Goal: Communication & Community: Connect with others

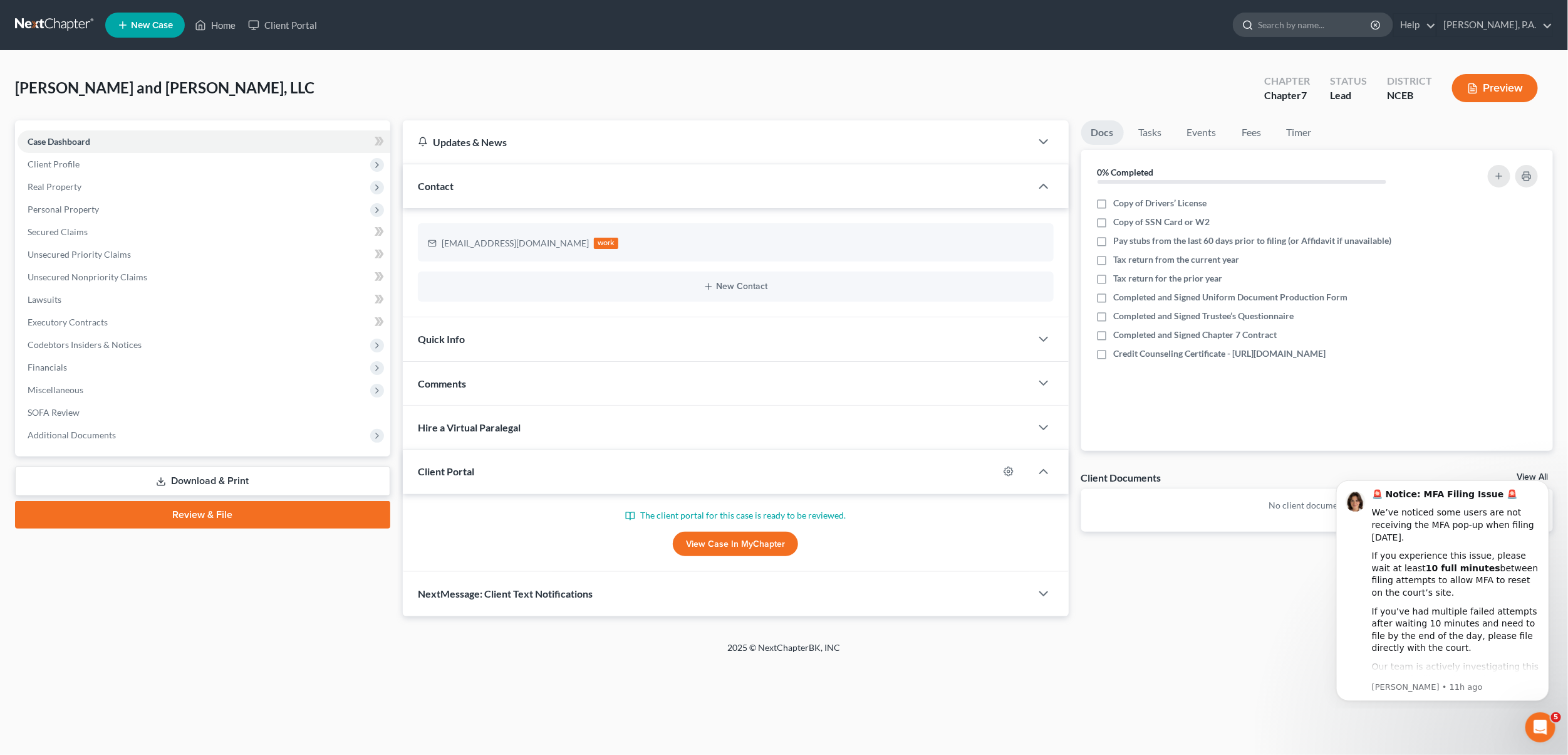
click at [1316, 26] on input "search" at bounding box center [1314, 24] width 114 height 23
type input "[PERSON_NAME]"
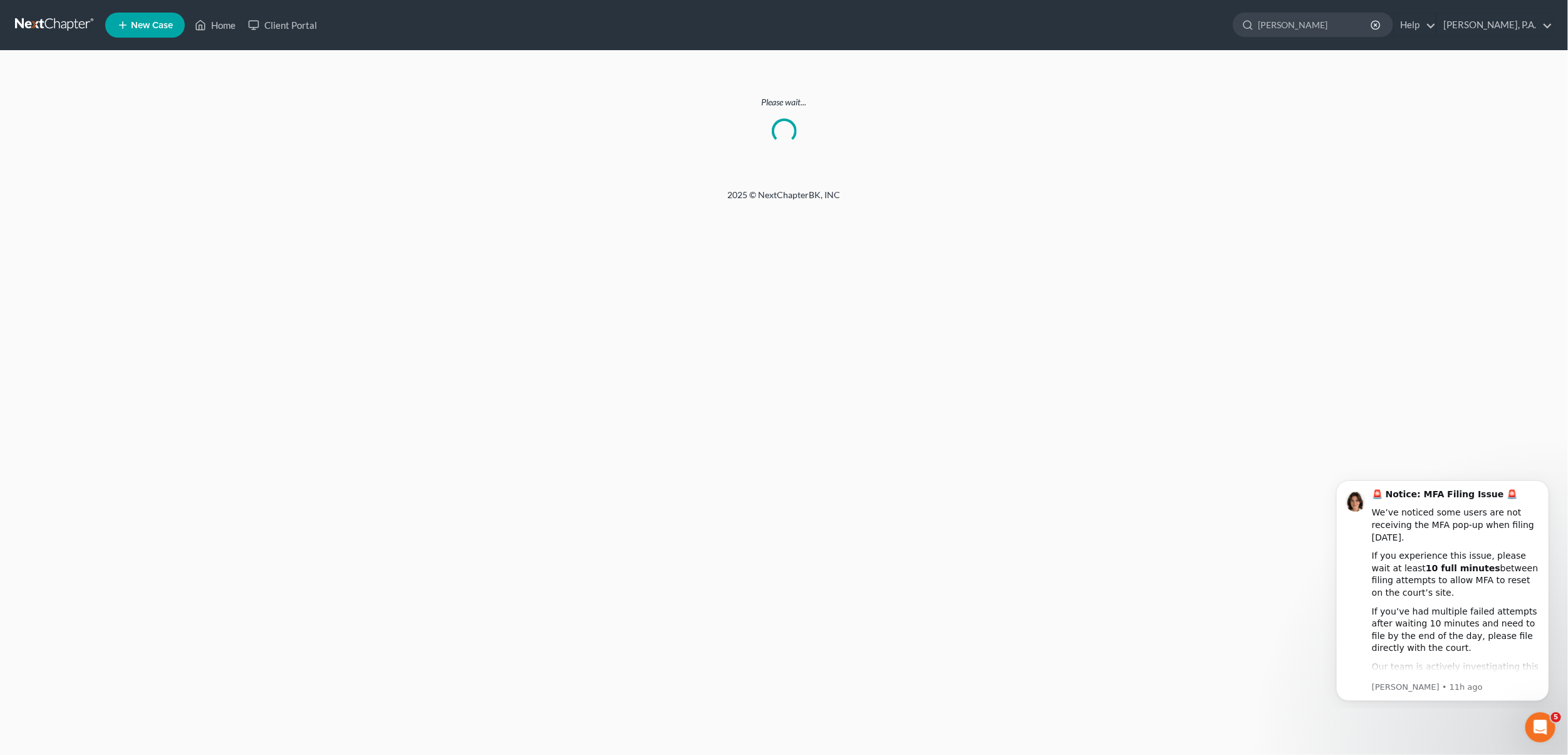
click at [60, 27] on link at bounding box center [55, 25] width 81 height 23
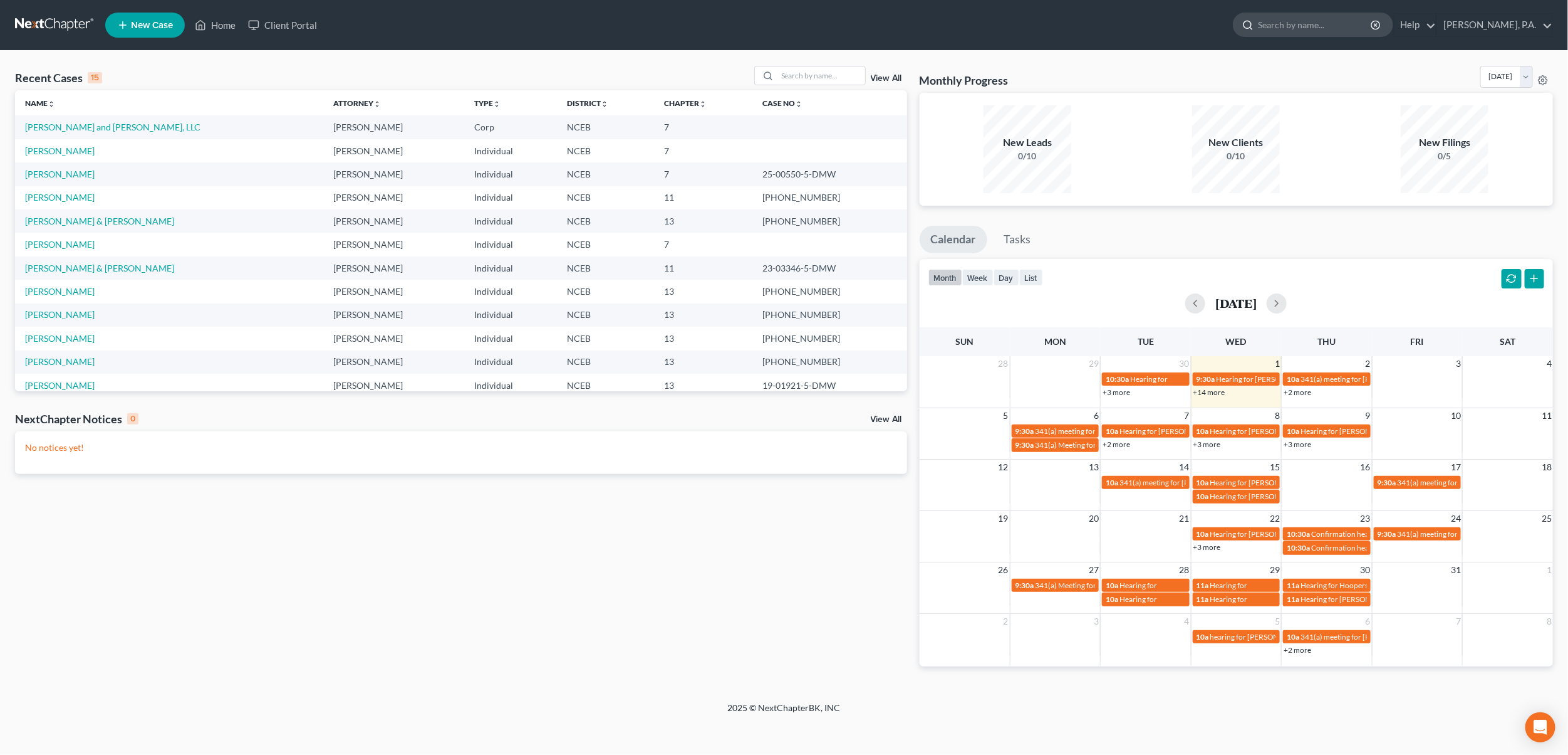
click at [1304, 14] on input "search" at bounding box center [1314, 24] width 114 height 23
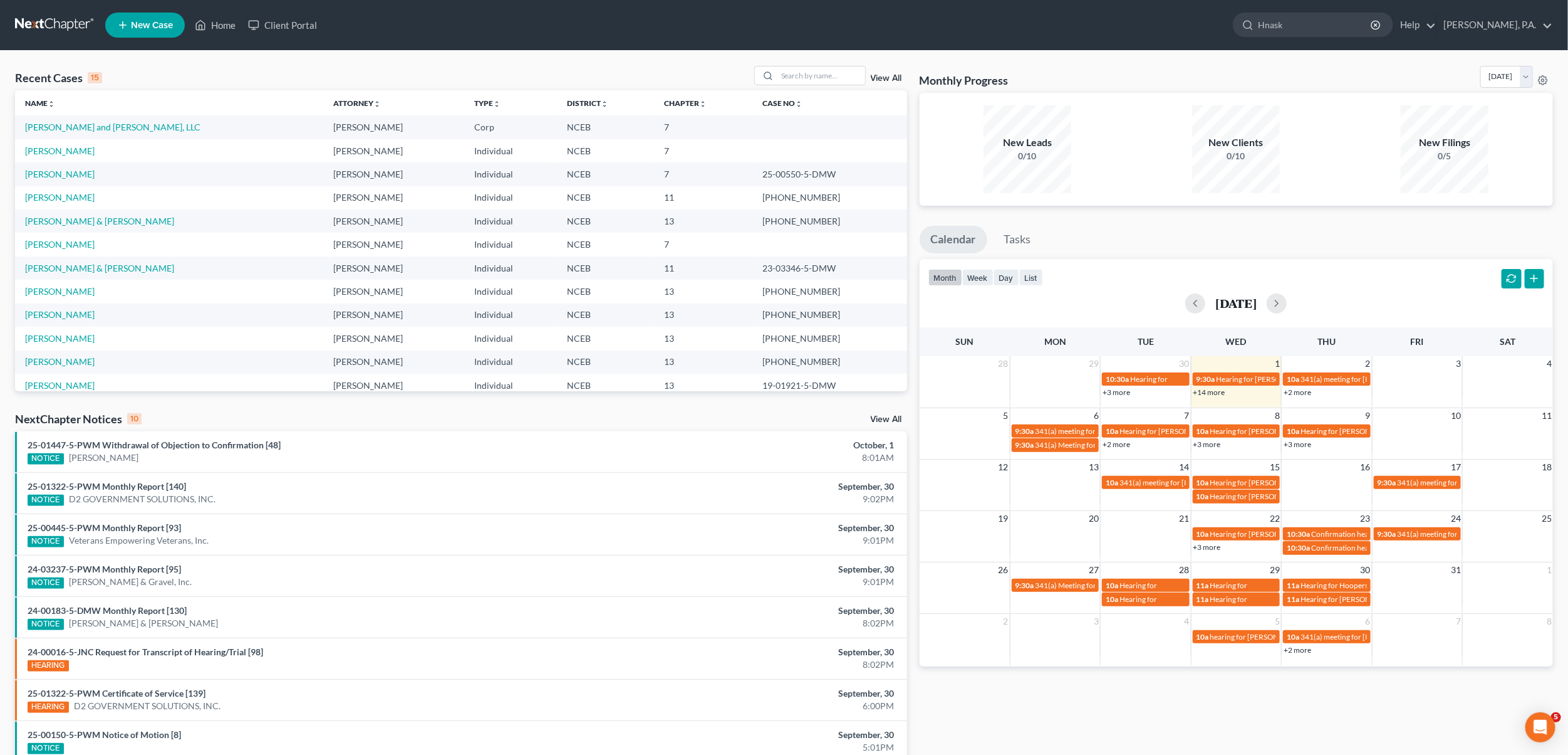
type input "Hnasks"
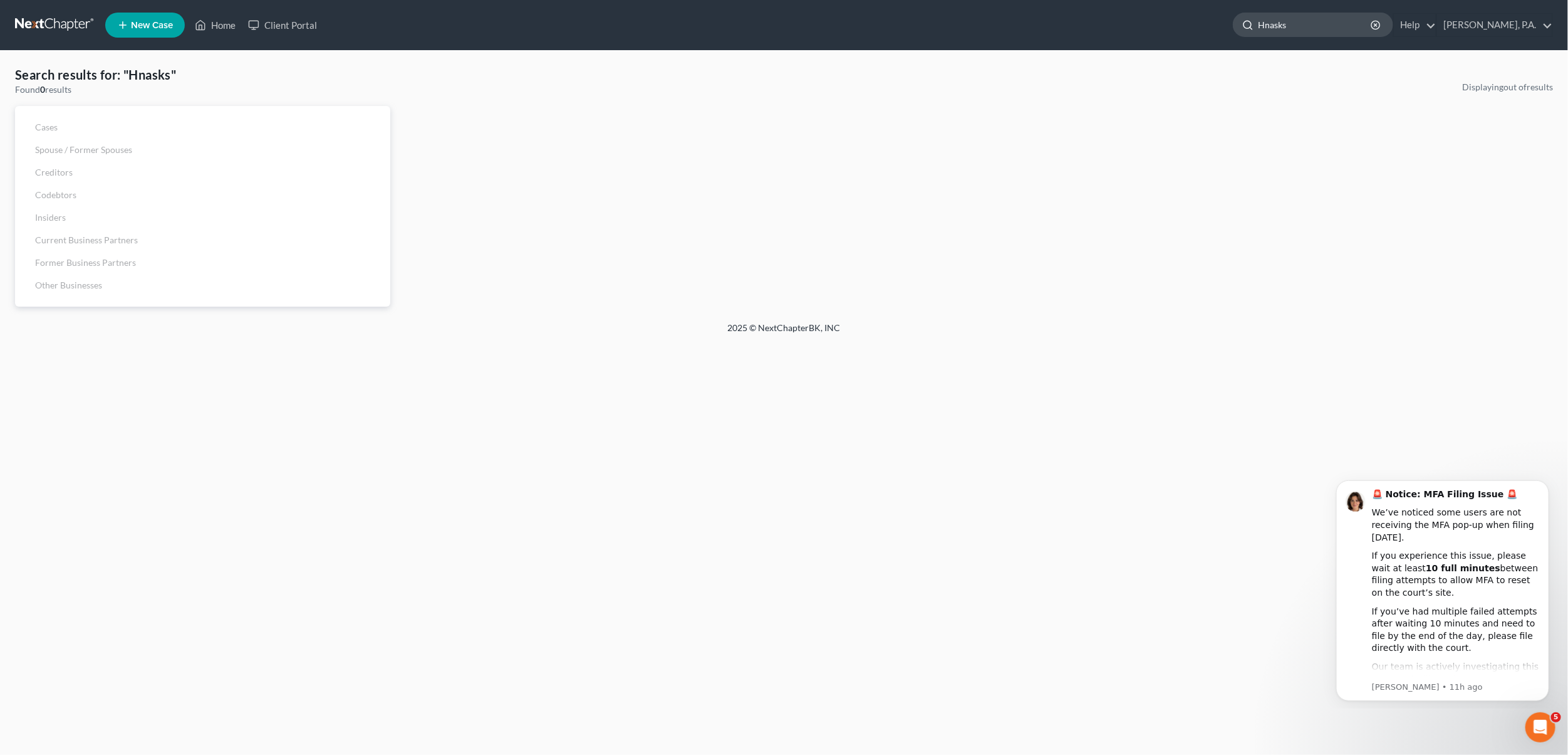
click at [1307, 23] on input "Hnasks" at bounding box center [1314, 24] width 114 height 23
drag, startPoint x: 1348, startPoint y: 22, endPoint x: 1211, endPoint y: 28, distance: 137.1
click at [1211, 28] on ul "New Case Home Client Portal Hnasks - No Result - See all results Or Press Enter…" at bounding box center [829, 25] width 1448 height 33
type input "[PERSON_NAME]"
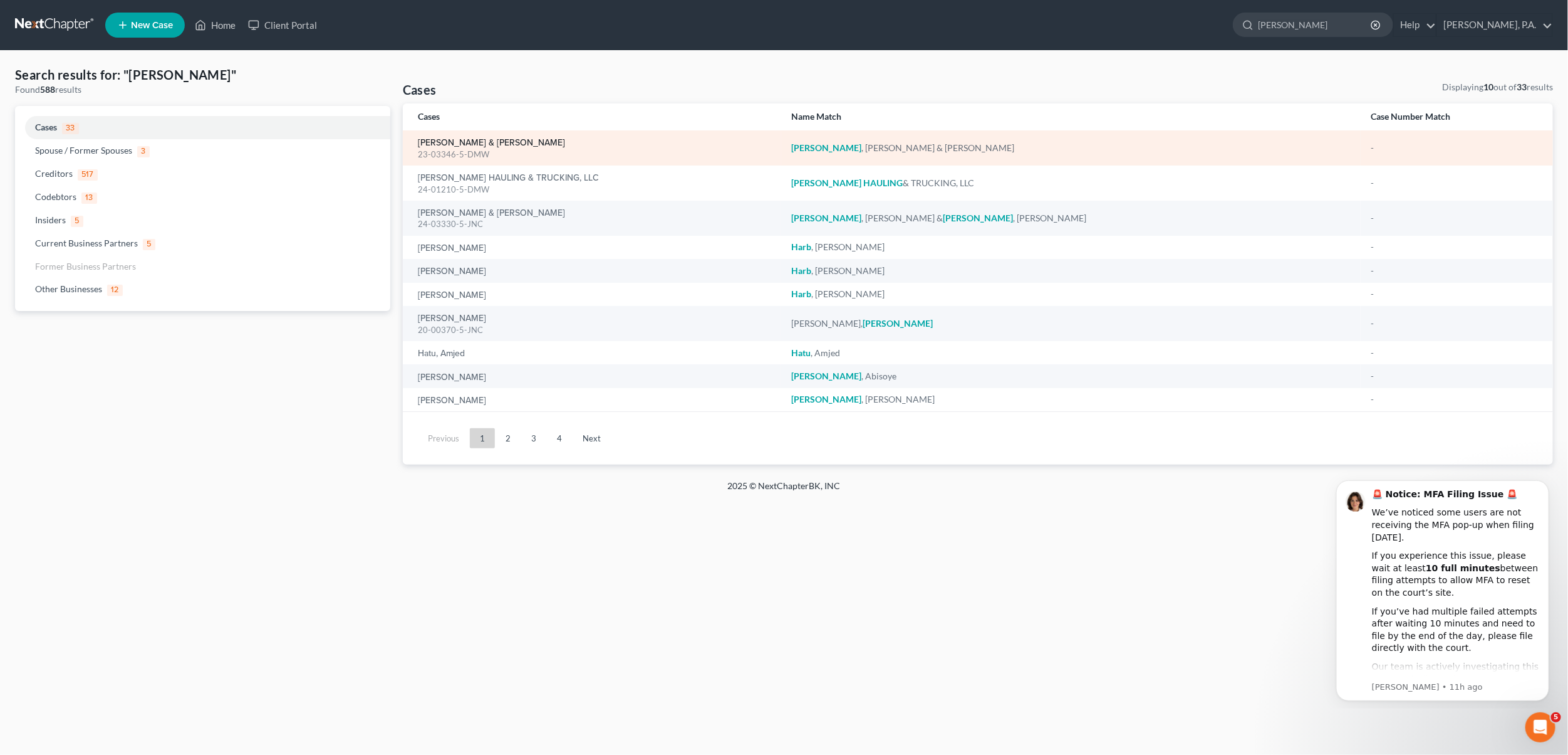
click at [443, 139] on link "[PERSON_NAME] & [PERSON_NAME]" at bounding box center [491, 142] width 147 height 9
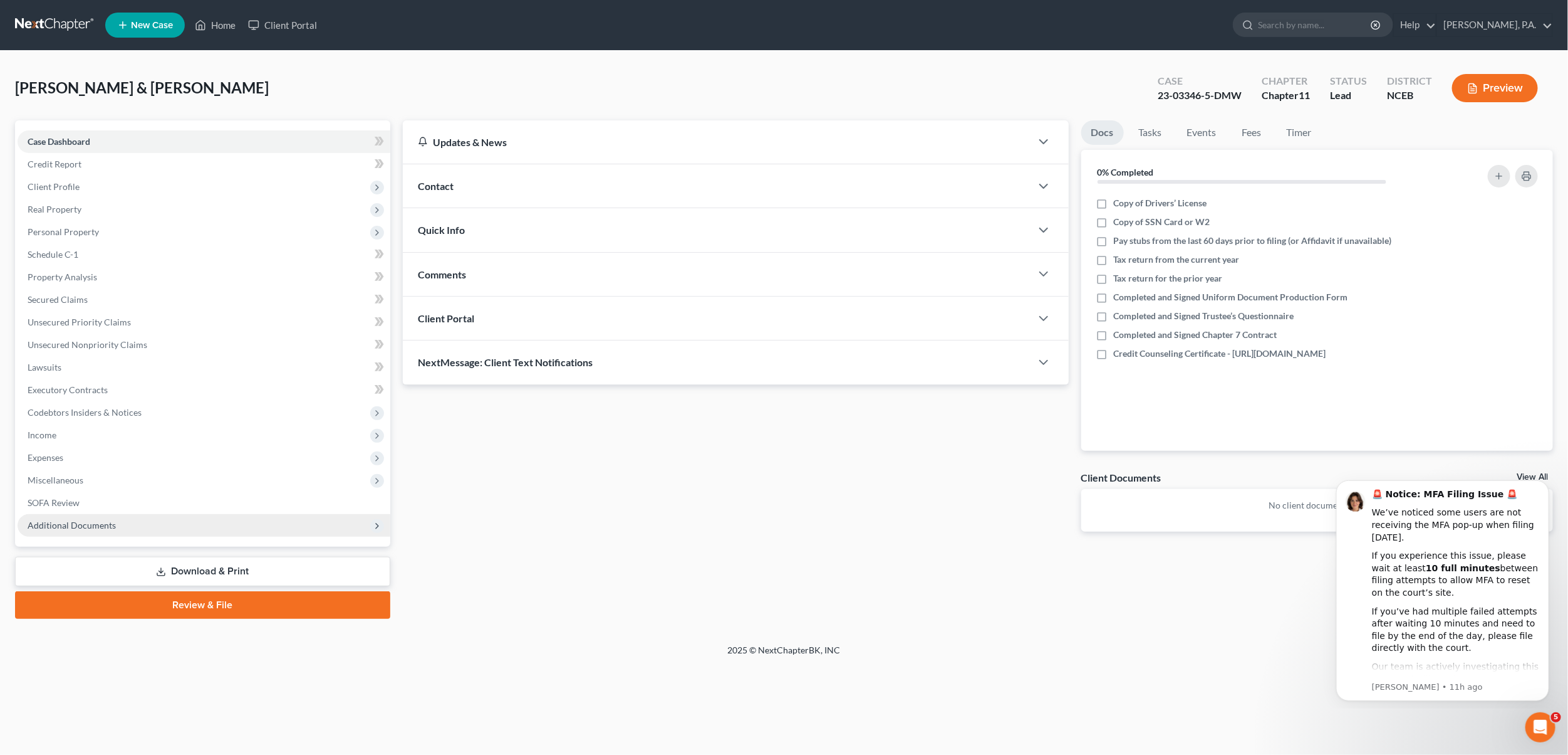
click at [60, 528] on span "Additional Documents" at bounding box center [72, 524] width 88 height 11
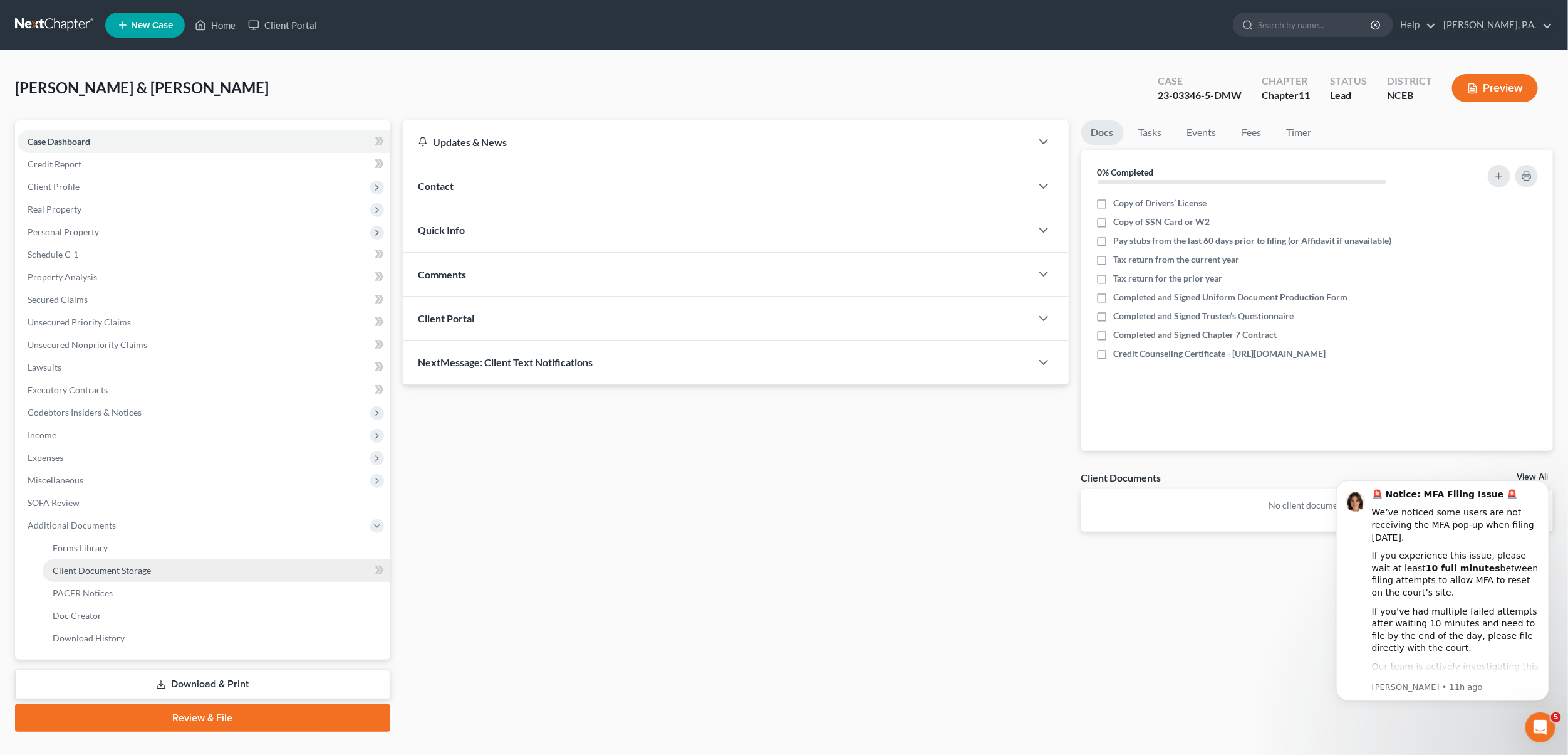
click at [81, 566] on span "Client Document Storage" at bounding box center [101, 570] width 98 height 11
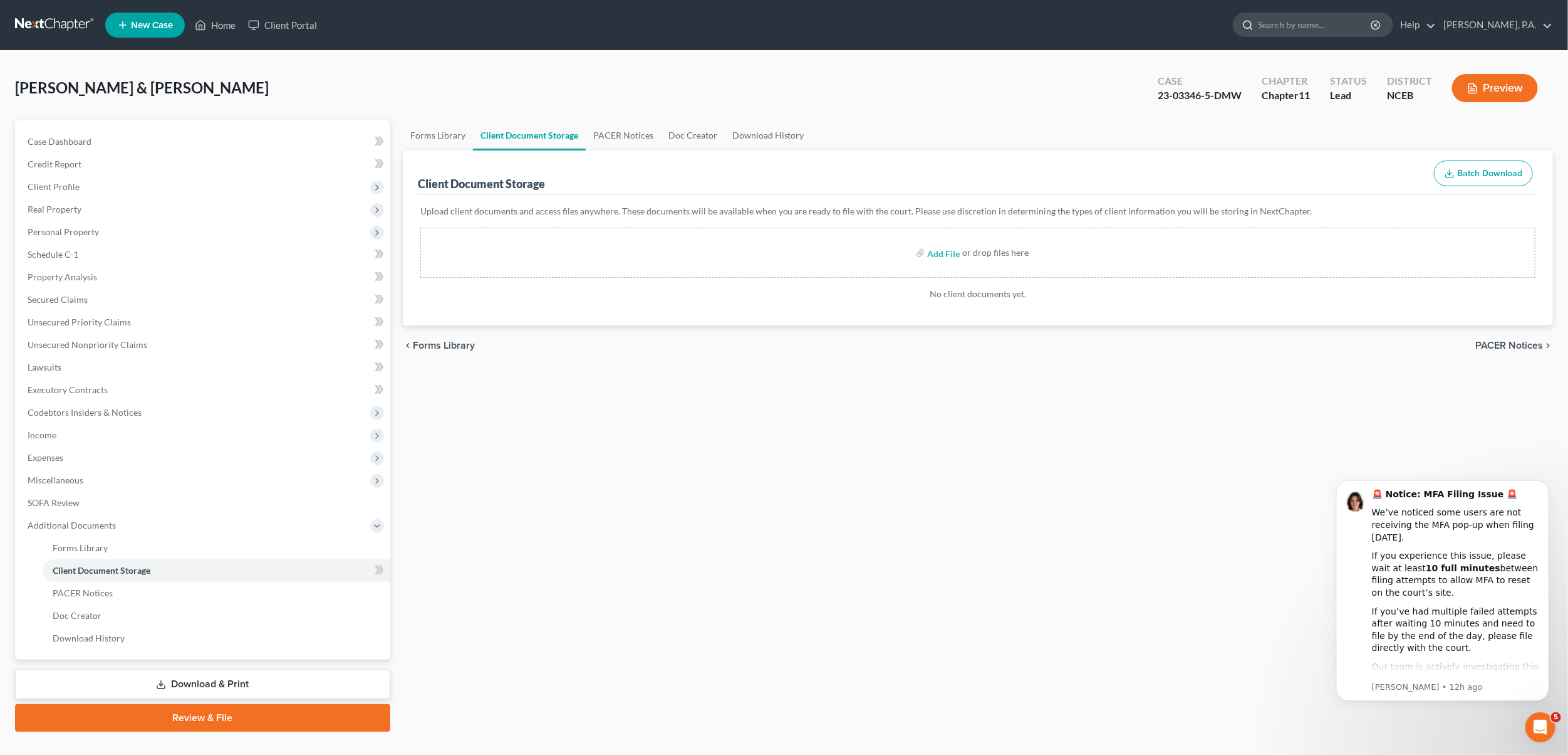
click at [1315, 30] on input "search" at bounding box center [1314, 24] width 114 height 23
type input "twine"
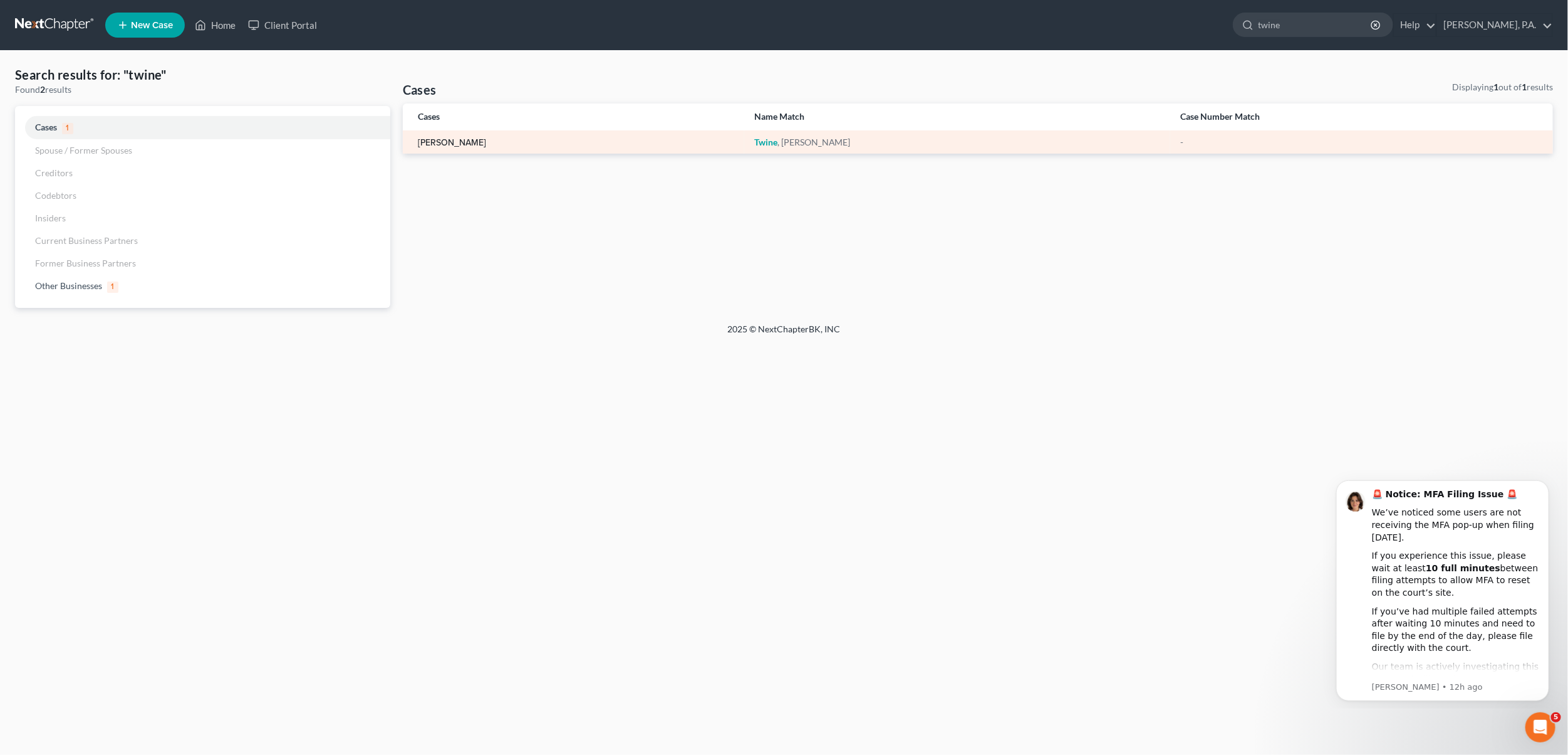
click at [449, 141] on link "[PERSON_NAME]" at bounding box center [451, 142] width 69 height 9
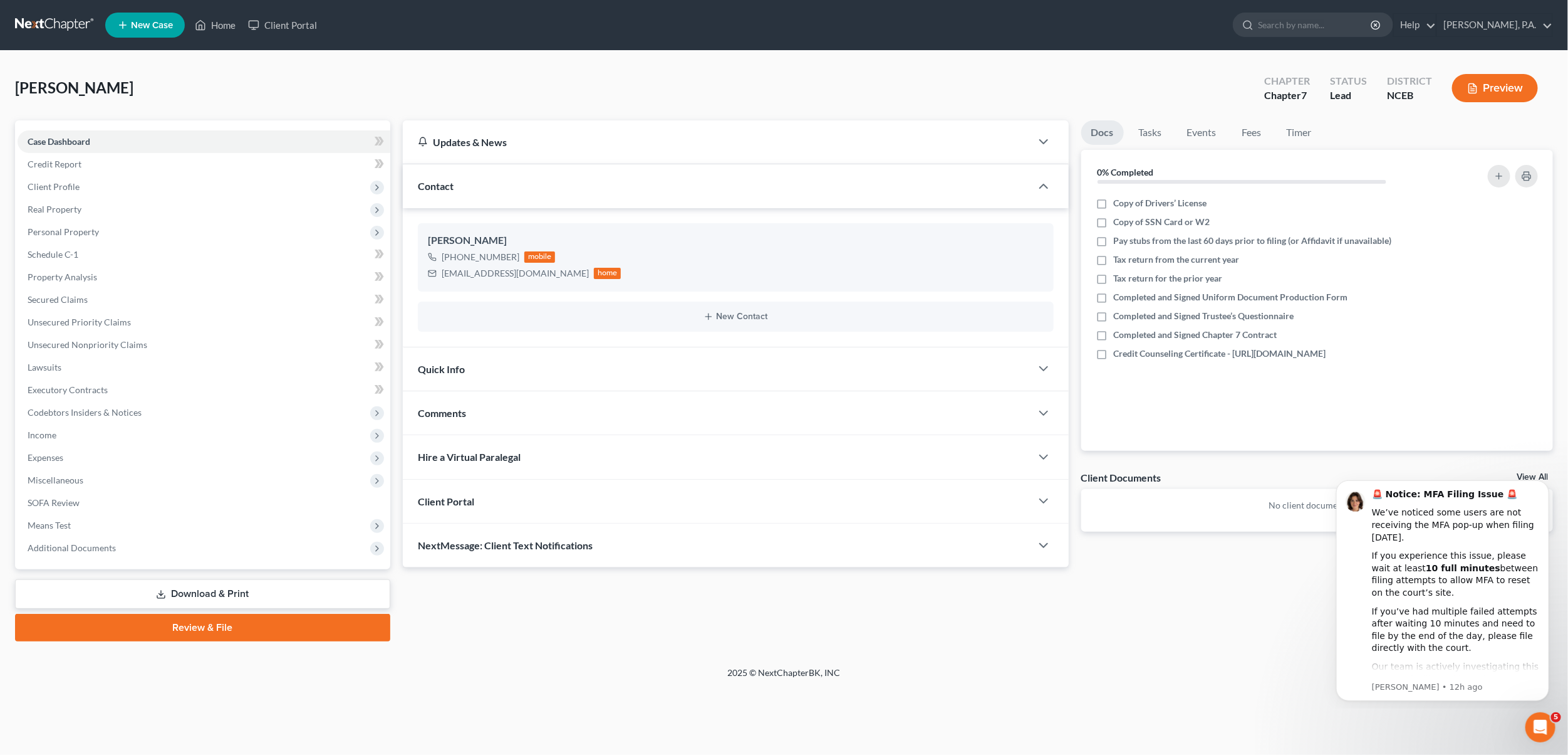
click at [473, 508] on div "Client Portal" at bounding box center [717, 500] width 628 height 43
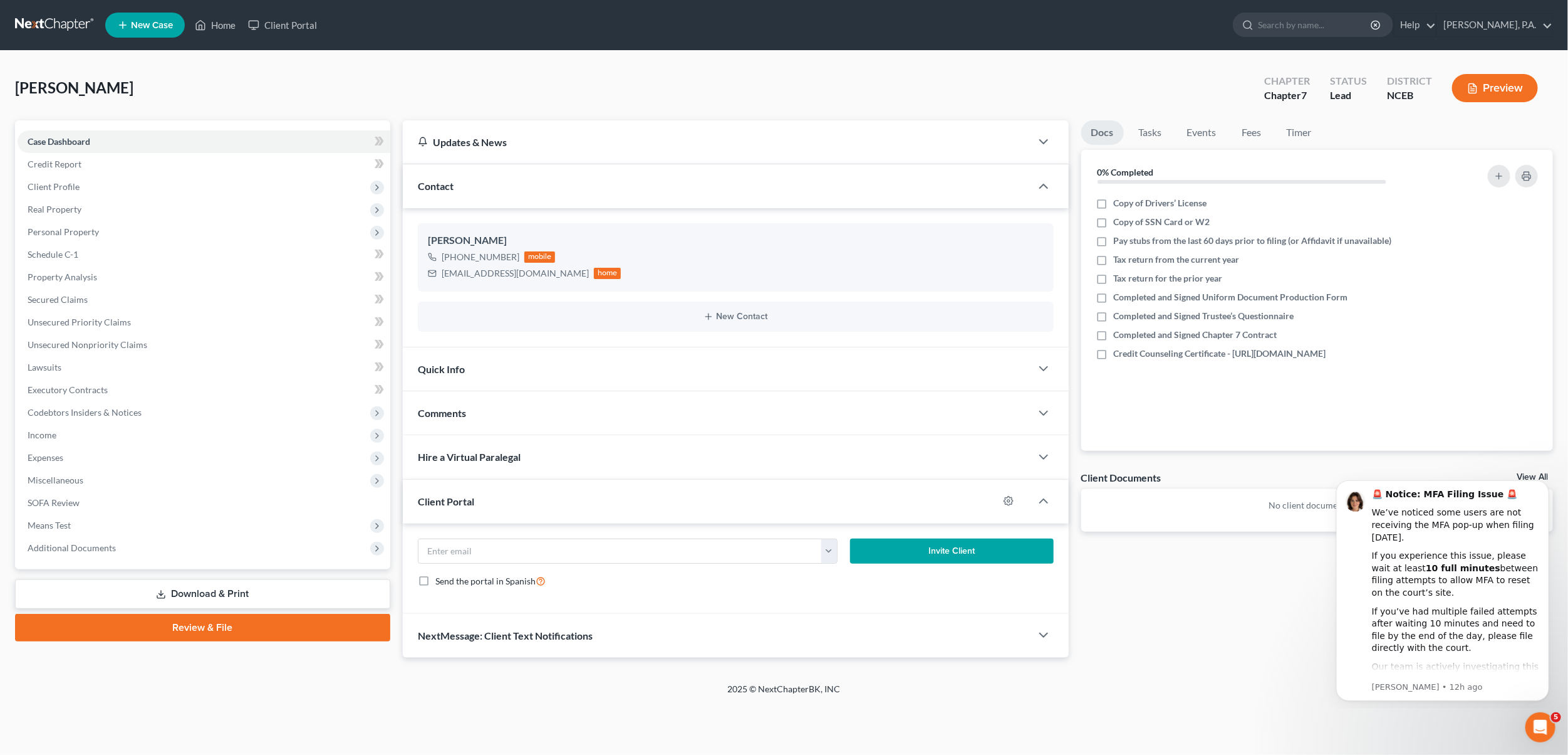
click at [473, 508] on div "Client Portal" at bounding box center [700, 500] width 596 height 43
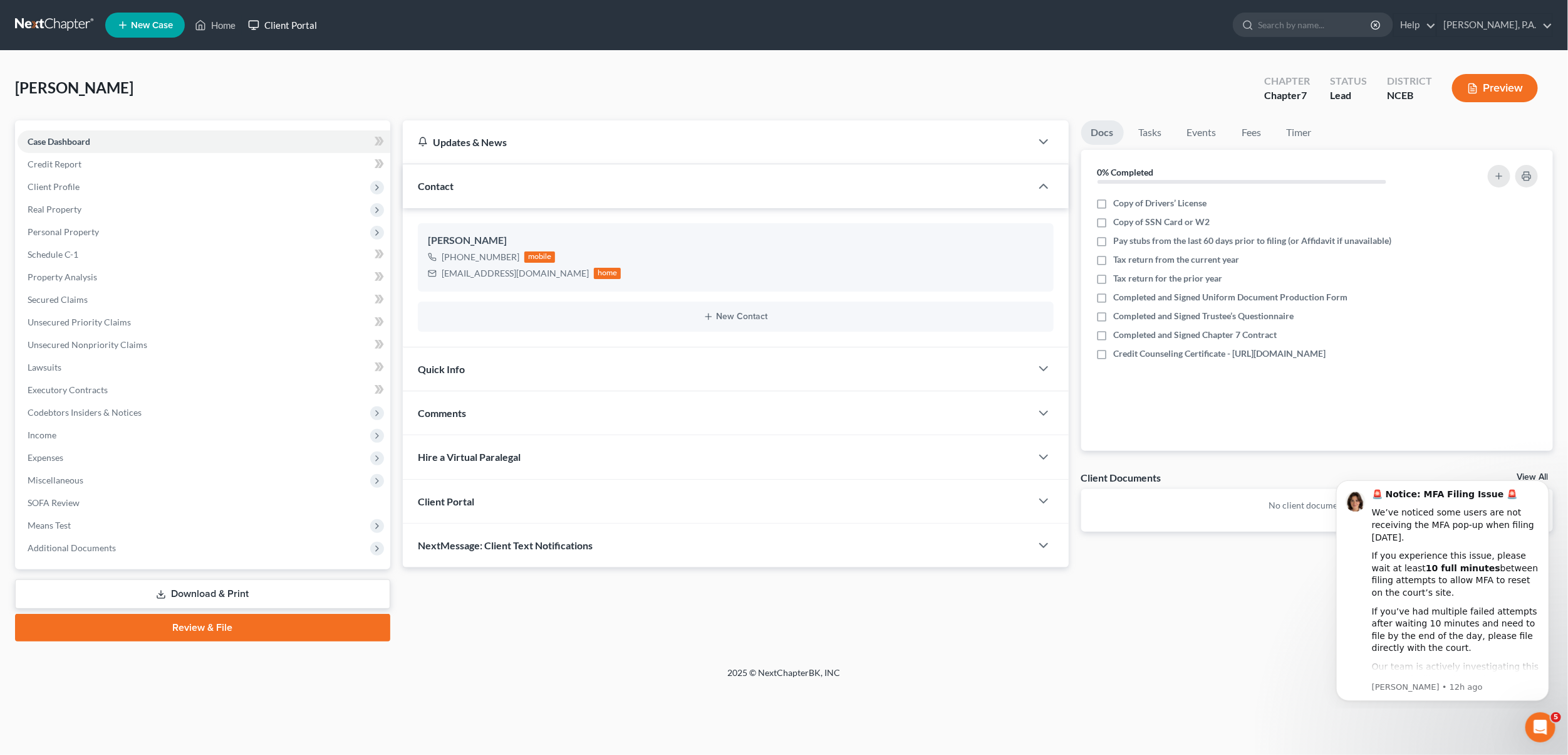
click at [314, 26] on link "Client Portal" at bounding box center [282, 25] width 82 height 23
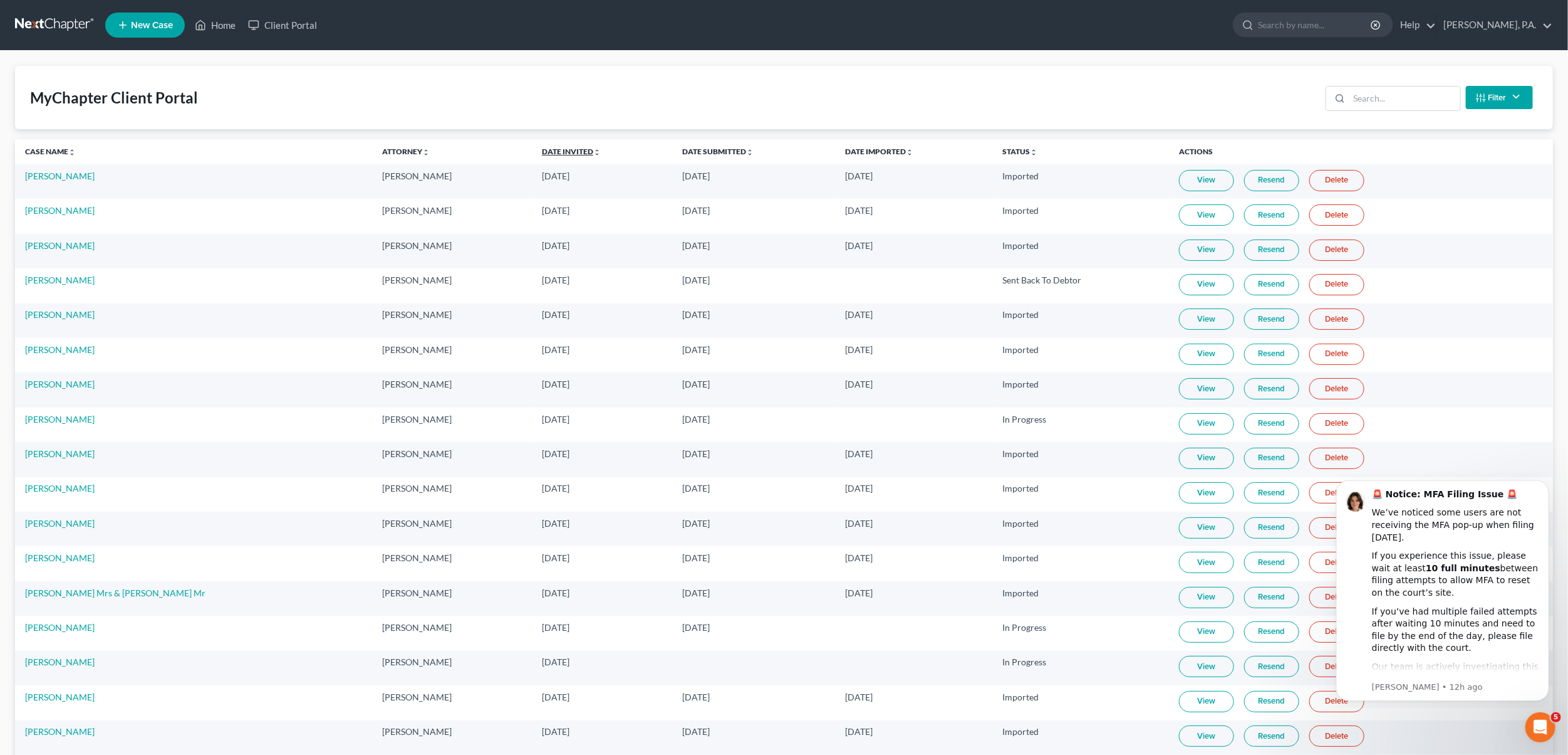
click at [542, 147] on link "Date Invited unfold_more expand_more expand_less" at bounding box center [571, 150] width 59 height 9
click at [541, 147] on link "Date Invited unfold_more expand_more expand_less" at bounding box center [571, 150] width 60 height 9
click at [1310, 30] on input "search" at bounding box center [1314, 24] width 114 height 23
type input "twine"
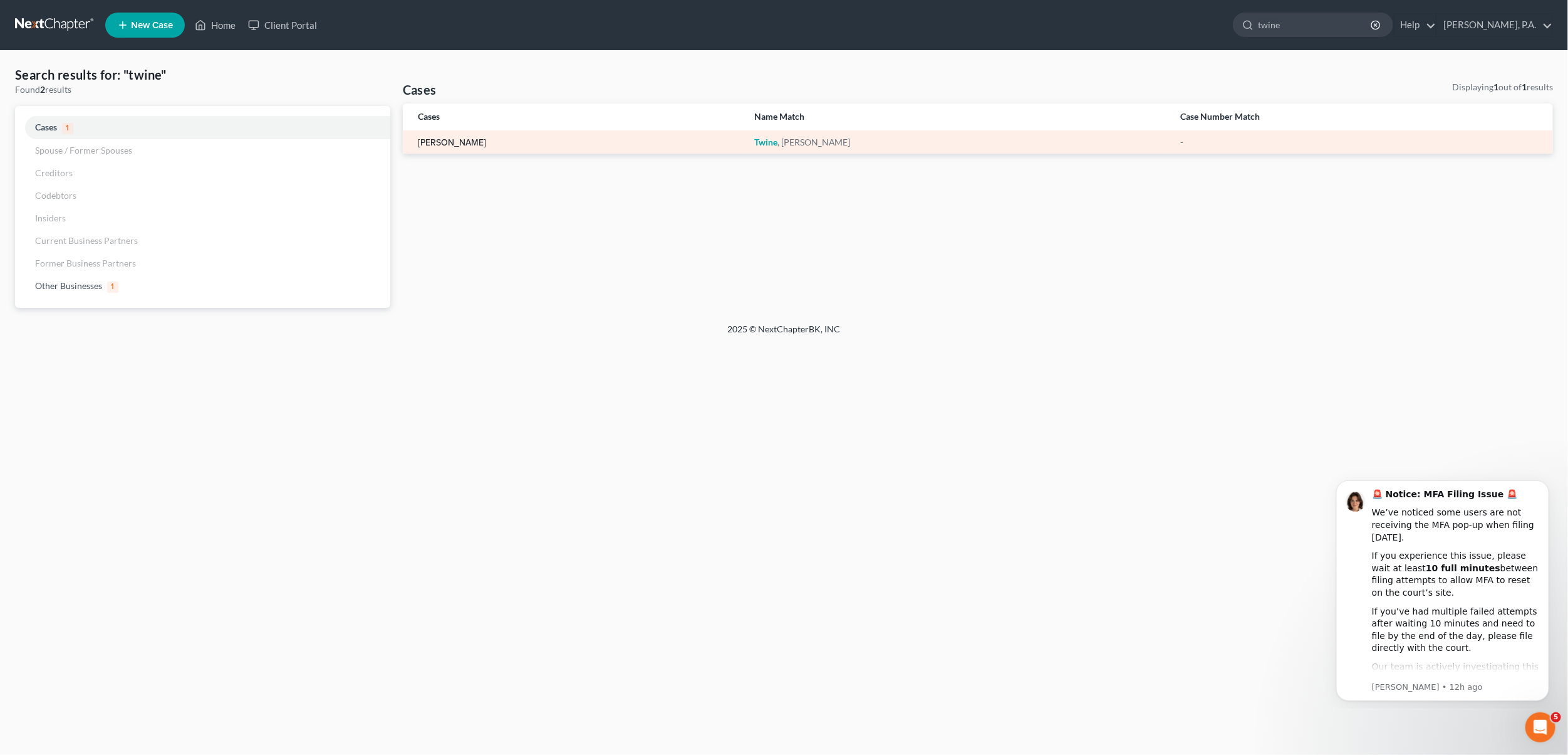
click at [439, 140] on link "[PERSON_NAME]" at bounding box center [451, 142] width 69 height 9
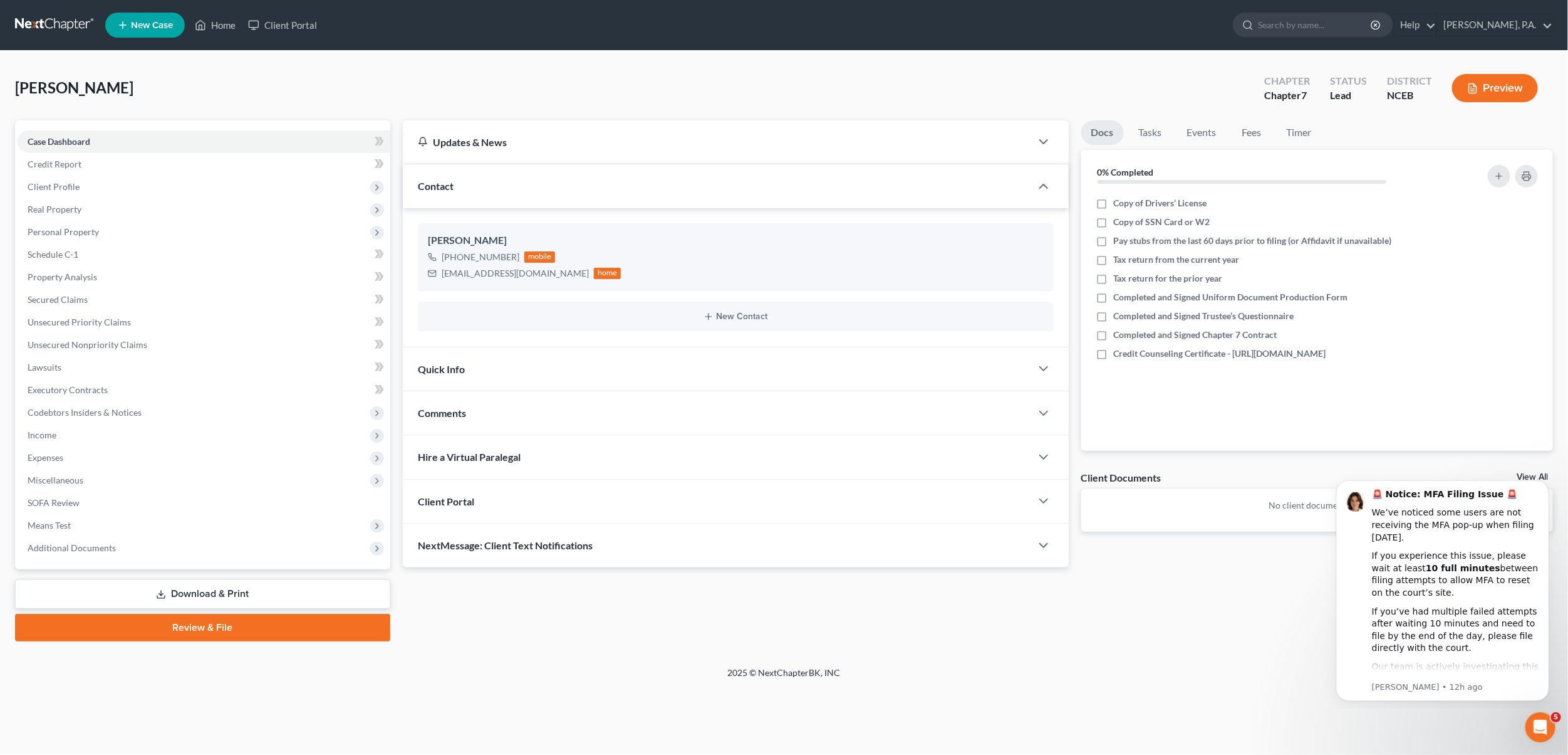
click at [469, 505] on span "Client Portal" at bounding box center [445, 501] width 57 height 12
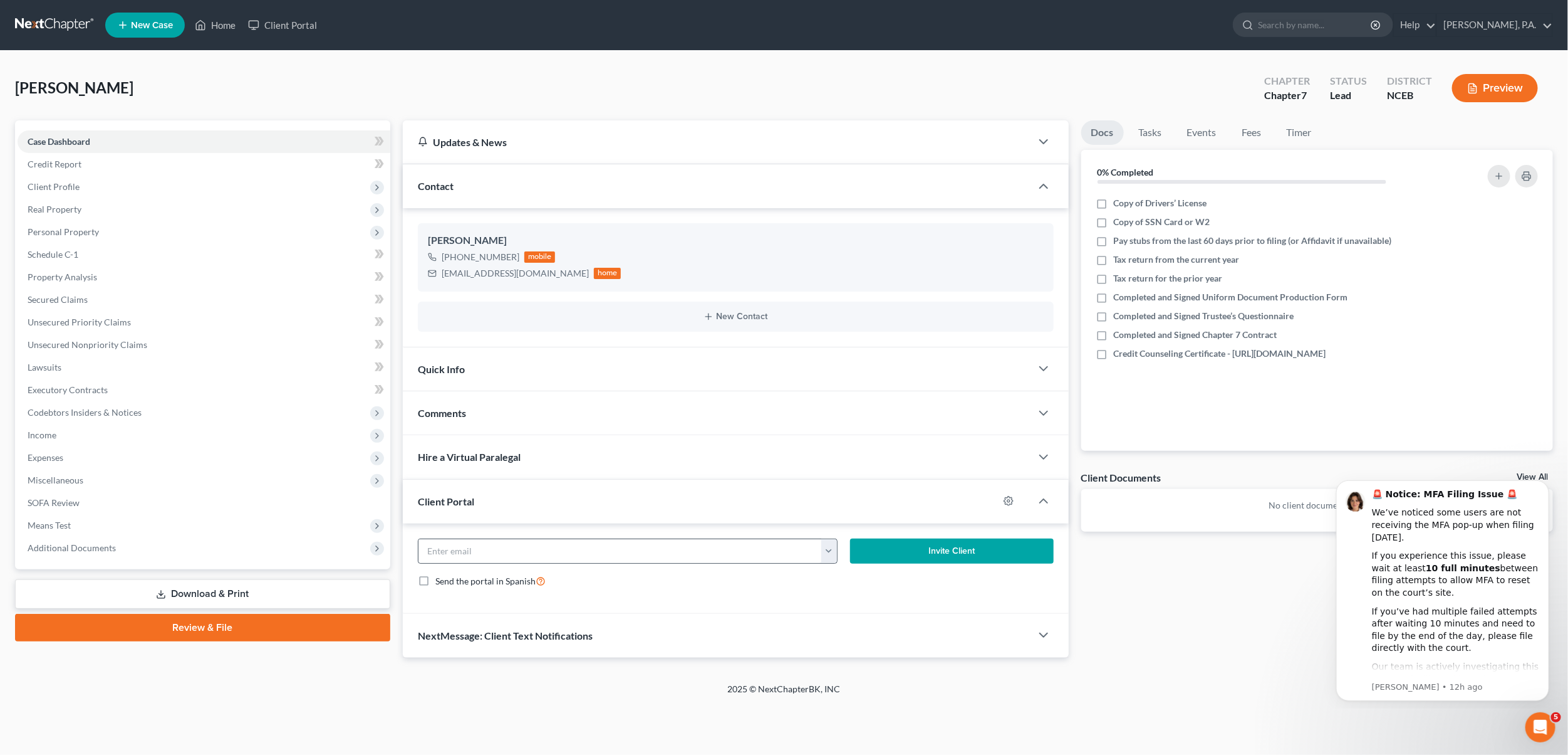
click at [823, 556] on button "button" at bounding box center [829, 551] width 16 height 24
click at [839, 583] on link "[EMAIL_ADDRESS][DOMAIN_NAME]" at bounding box center [907, 578] width 171 height 21
type input "[EMAIL_ADDRESS][DOMAIN_NAME]"
click at [923, 557] on button "Invite Client" at bounding box center [952, 550] width 204 height 25
